Goal: Task Accomplishment & Management: Manage account settings

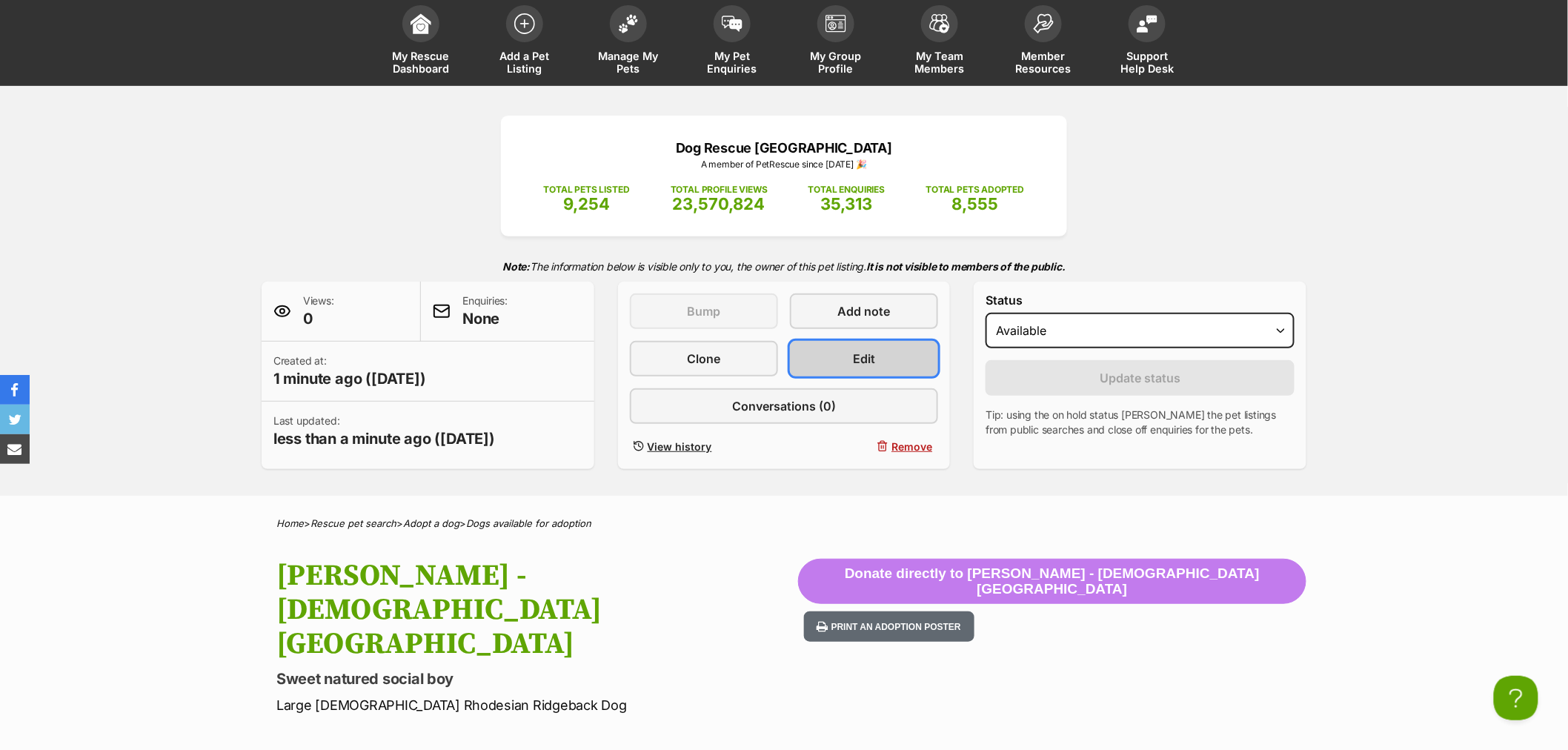
click at [846, 342] on link "Edit" at bounding box center [864, 358] width 148 height 35
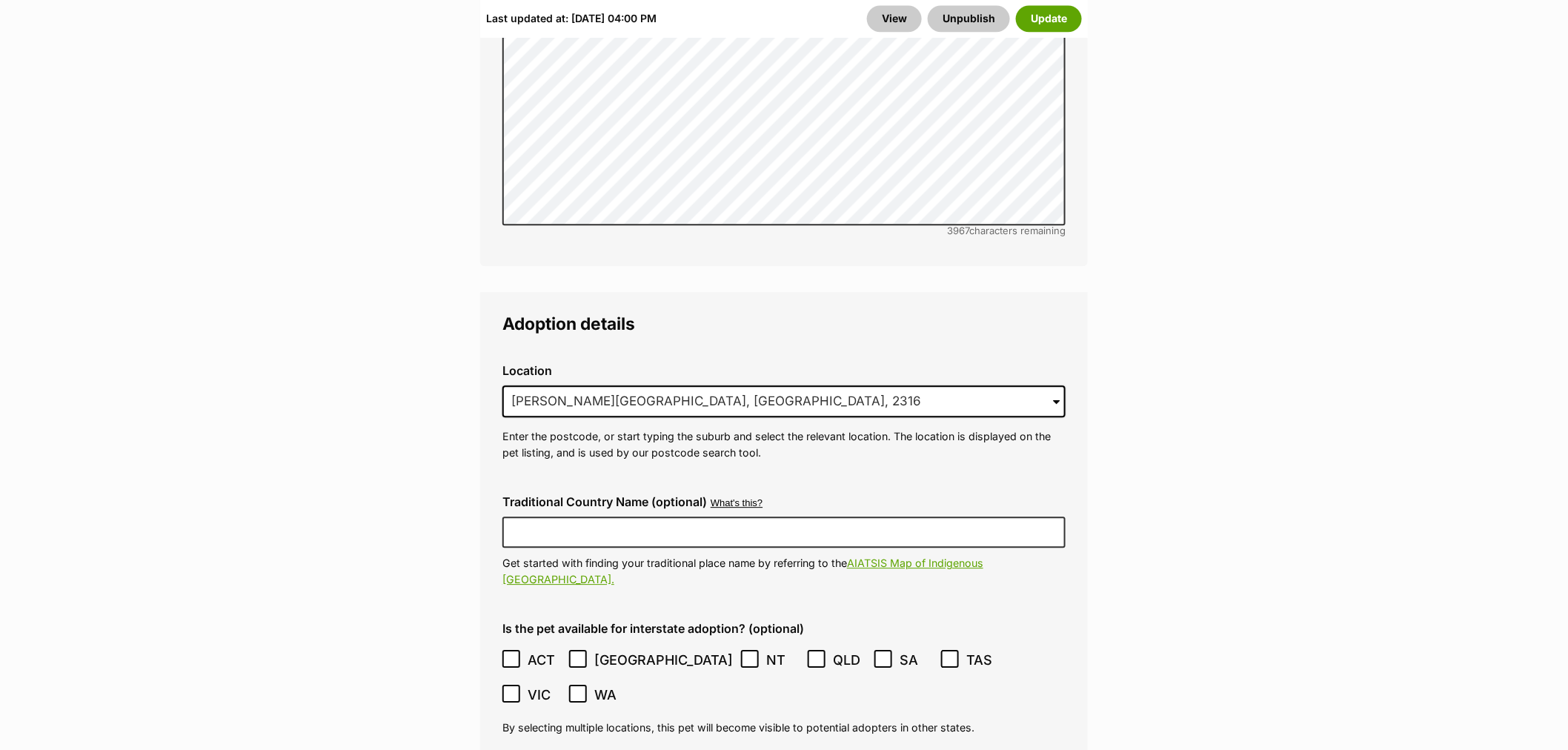
scroll to position [4118, 0]
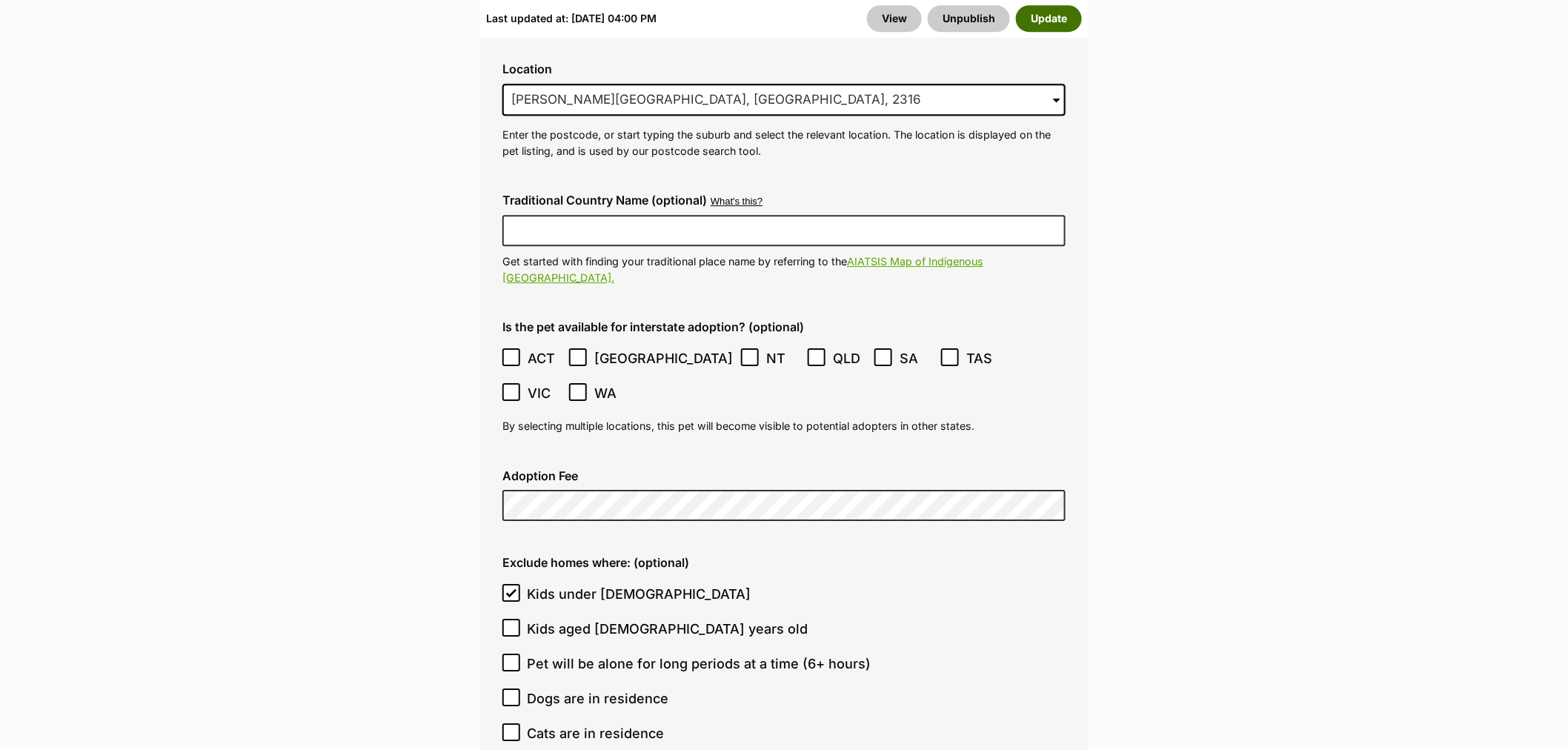
click at [1034, 16] on button "Update" at bounding box center [1048, 18] width 66 height 26
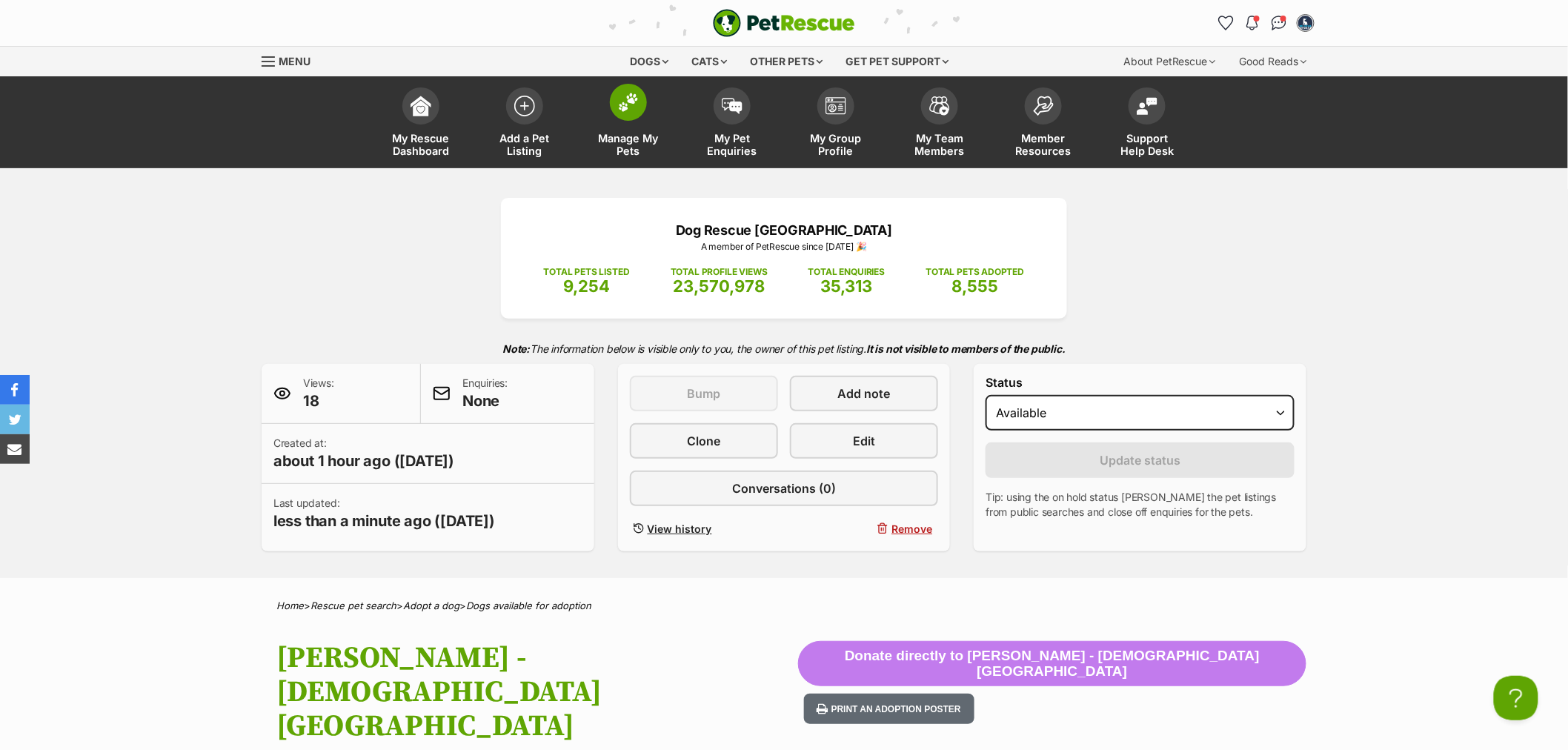
click at [623, 110] on img at bounding box center [628, 102] width 21 height 19
